Goal: Information Seeking & Learning: Check status

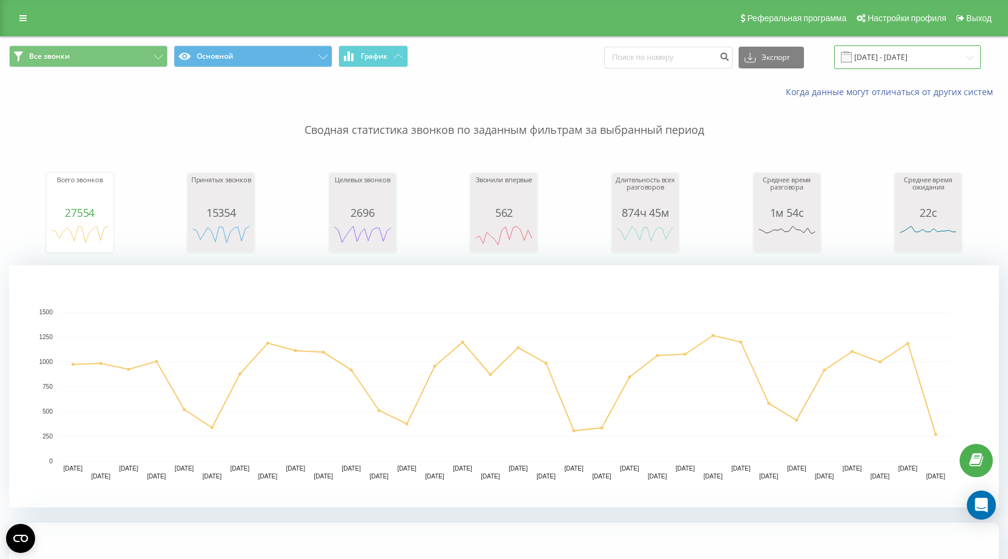
click at [903, 54] on input "[DATE] - [DATE]" at bounding box center [908, 57] width 147 height 24
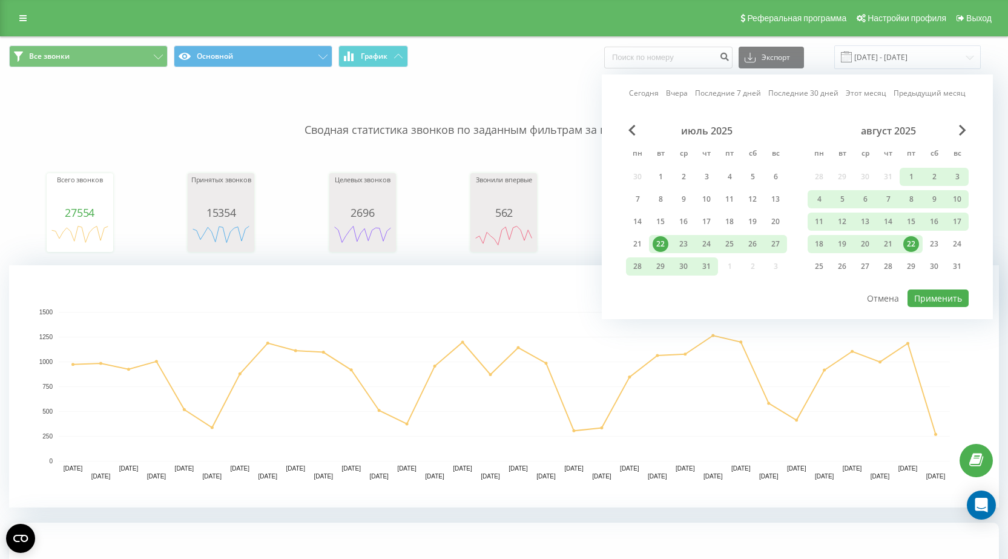
click at [913, 243] on div "22" at bounding box center [912, 244] width 16 height 16
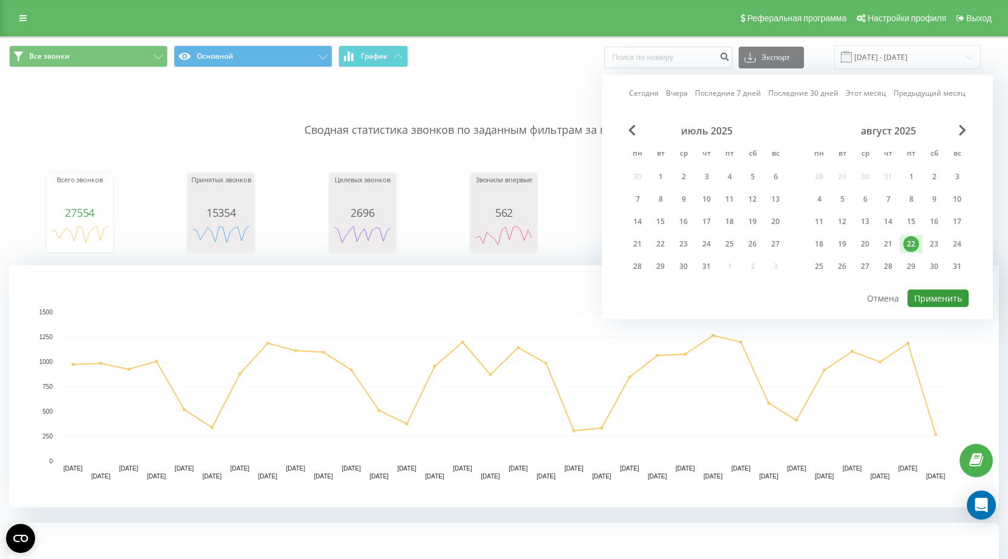
click at [937, 296] on button "Применить" at bounding box center [938, 299] width 61 height 18
type input "[DATE] - [DATE]"
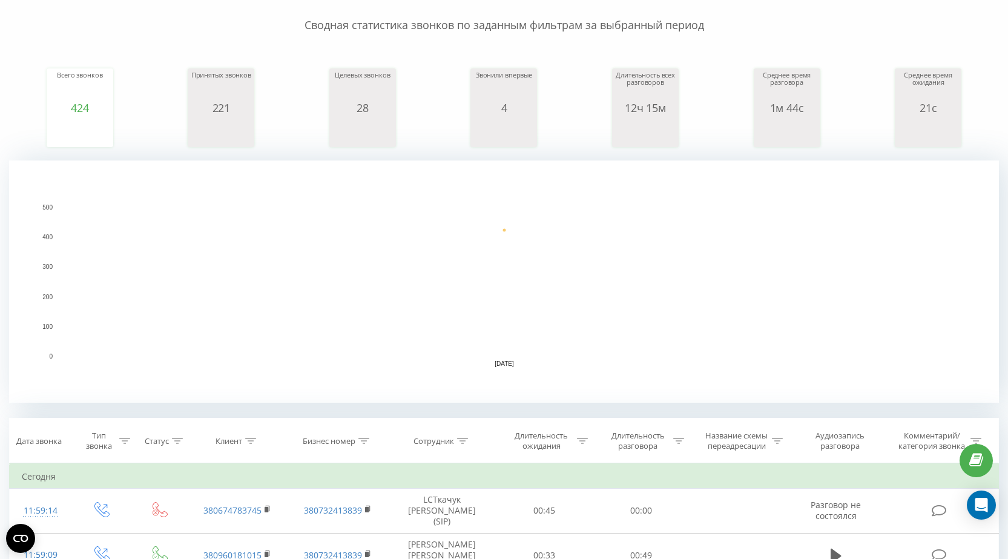
scroll to position [363, 0]
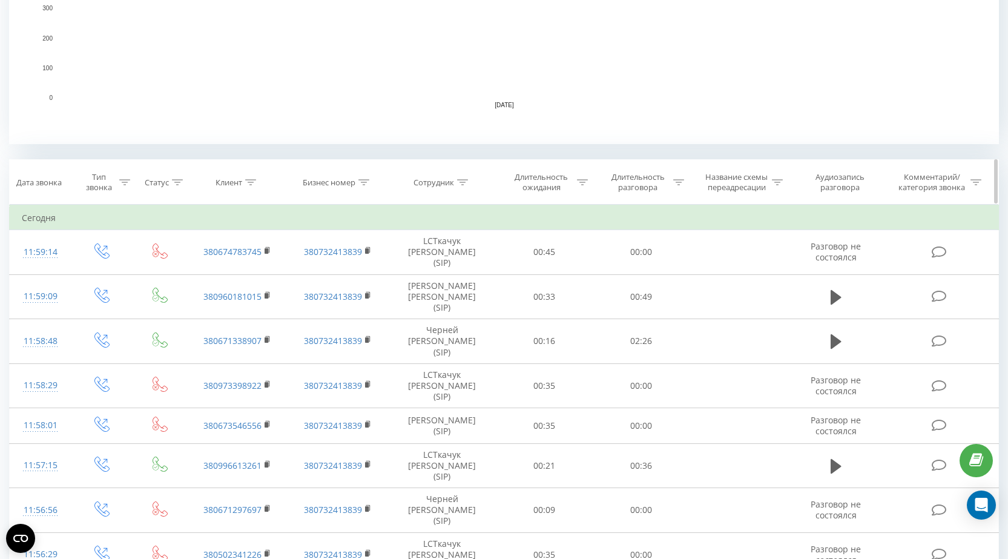
click at [463, 187] on div at bounding box center [462, 182] width 11 height 10
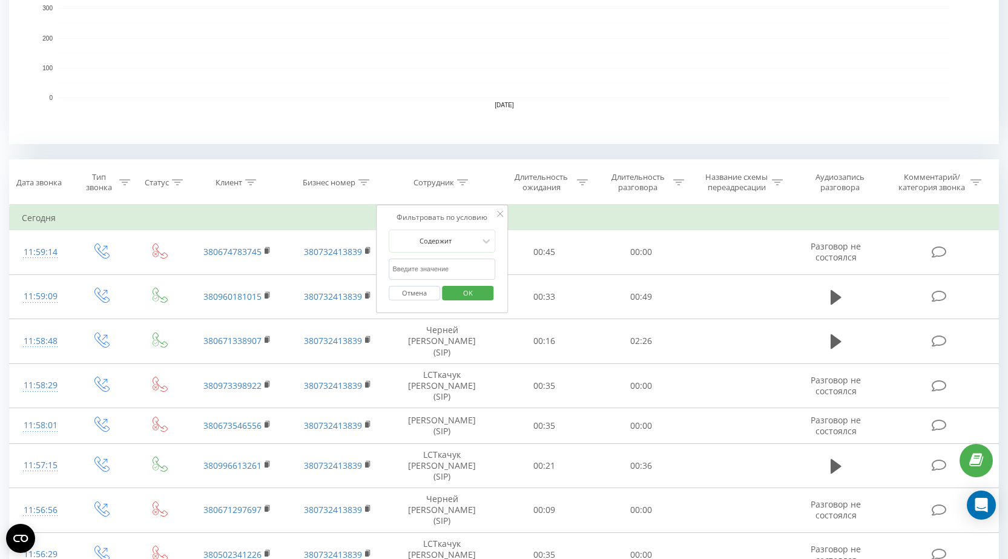
click at [425, 269] on input "text" at bounding box center [442, 269] width 107 height 21
type input "[PERSON_NAME]"
click at [466, 291] on span "OK" at bounding box center [468, 292] width 34 height 19
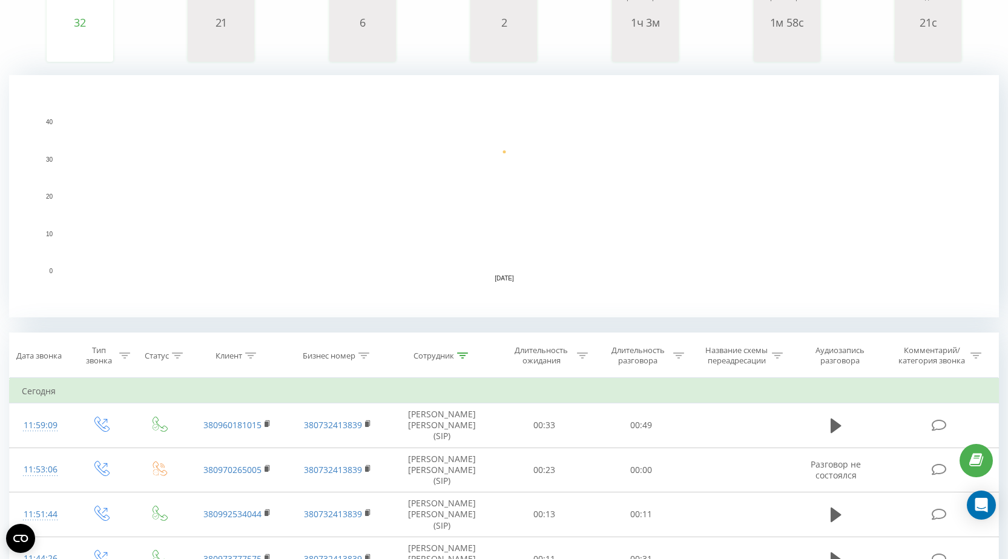
scroll to position [8, 0]
